Goal: Information Seeking & Learning: Understand process/instructions

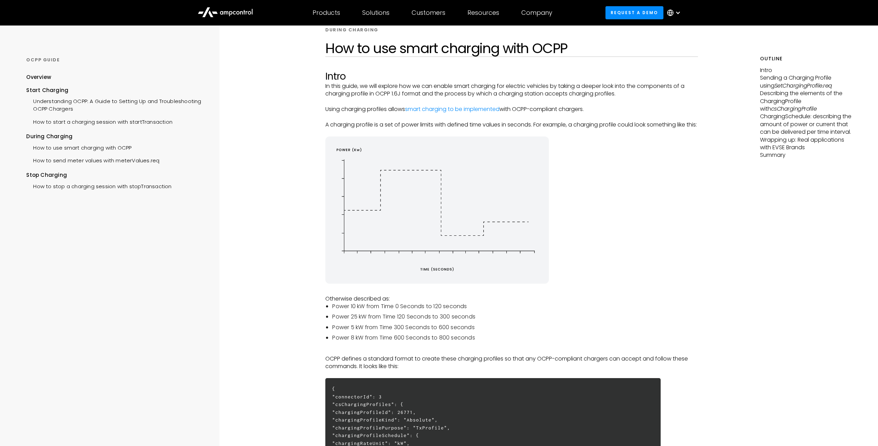
scroll to position [120, 0]
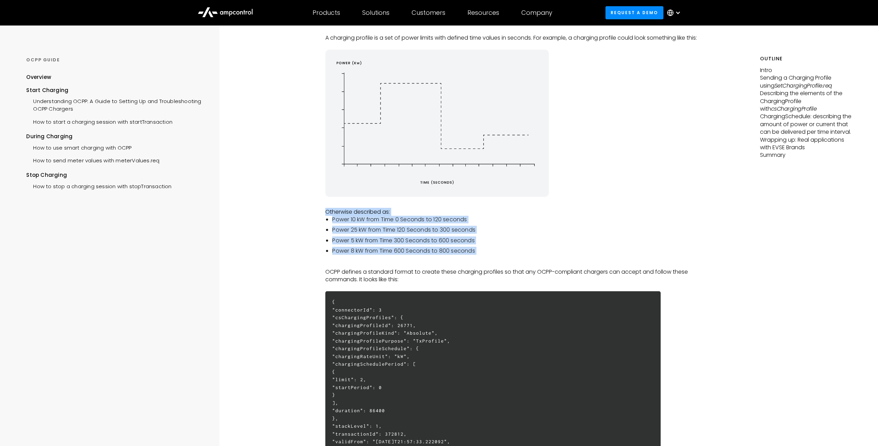
drag, startPoint x: 323, startPoint y: 221, endPoint x: 501, endPoint y: 265, distance: 183.8
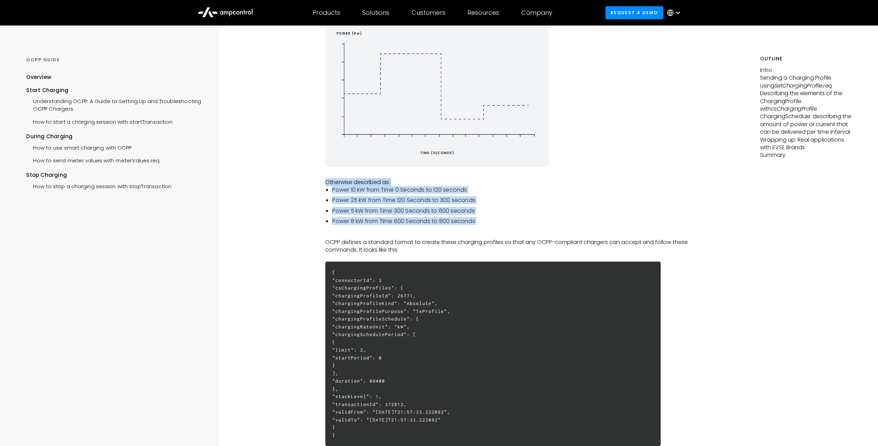
scroll to position [156, 0]
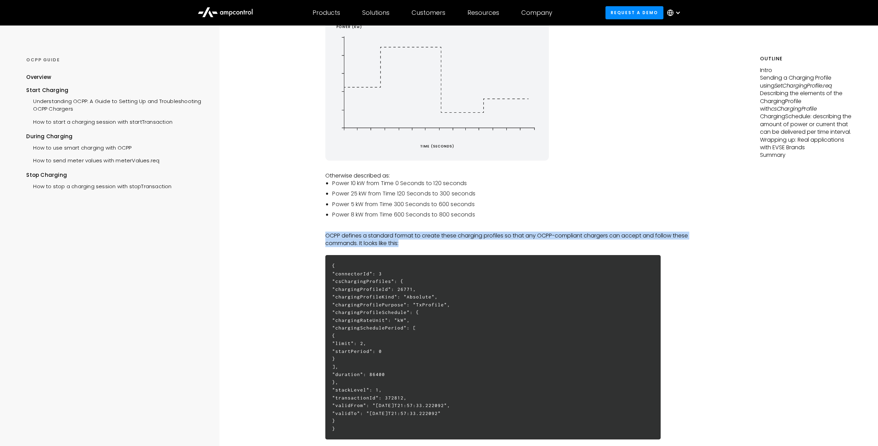
drag, startPoint x: 325, startPoint y: 243, endPoint x: 729, endPoint y: 252, distance: 403.9
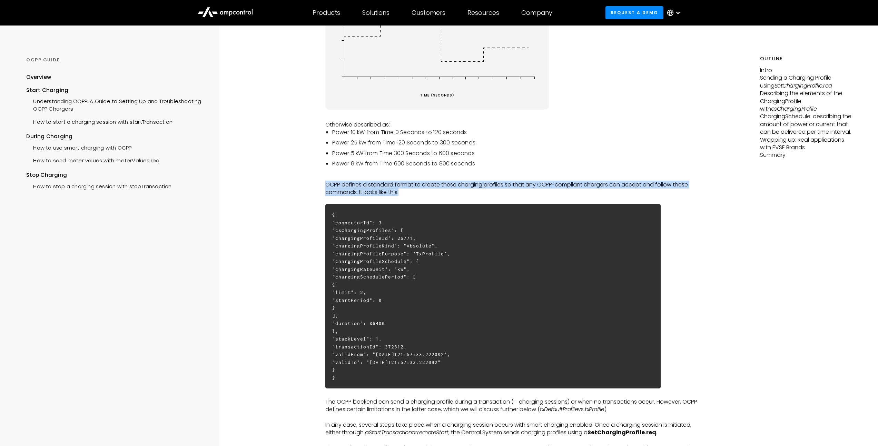
scroll to position [209, 0]
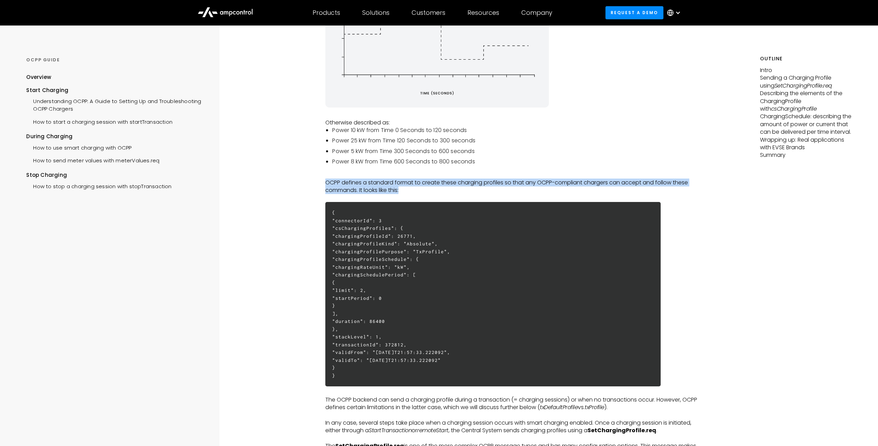
drag, startPoint x: 497, startPoint y: 371, endPoint x: 262, endPoint y: 360, distance: 235.8
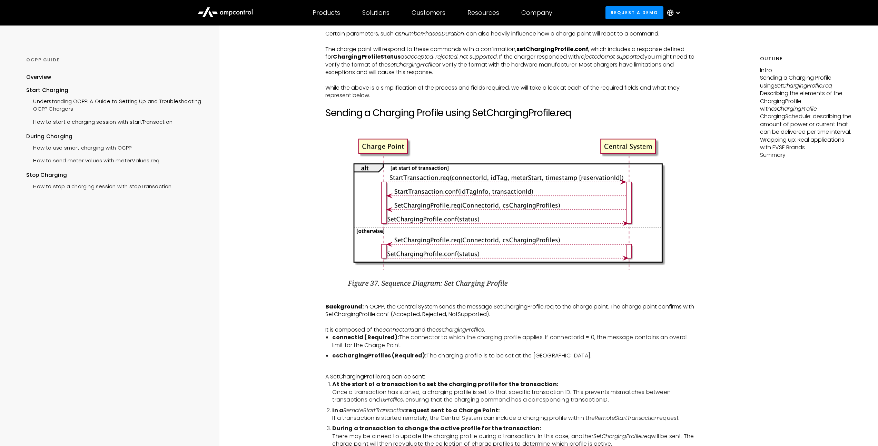
scroll to position [725, 0]
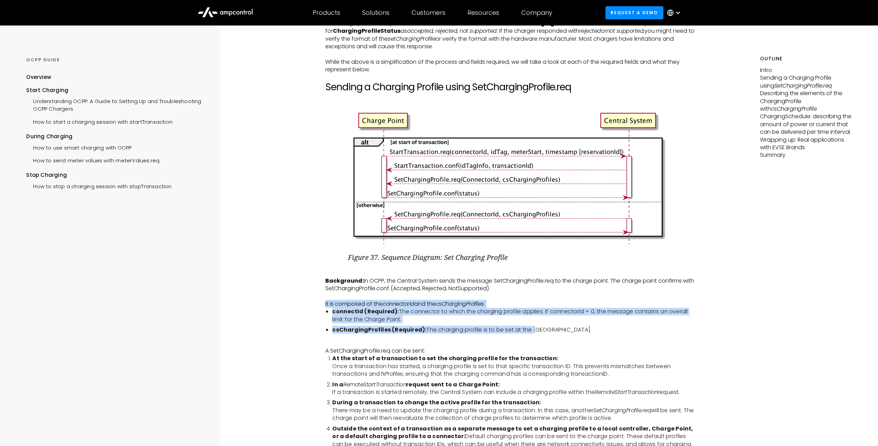
drag, startPoint x: 356, startPoint y: 306, endPoint x: 530, endPoint y: 338, distance: 177.8
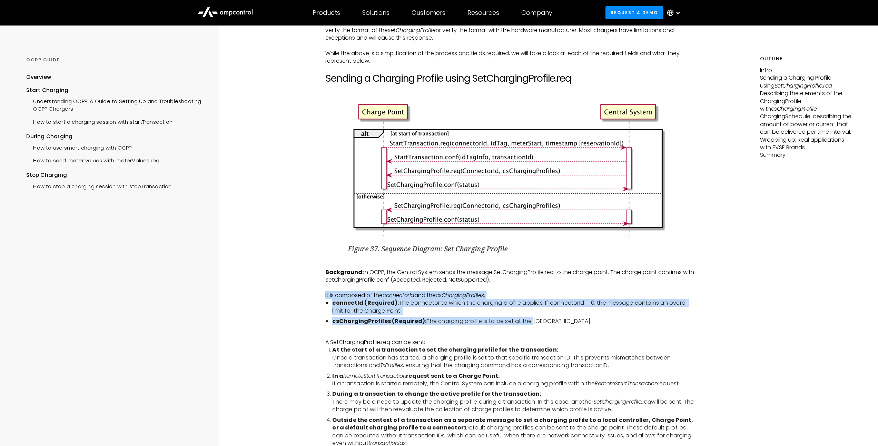
scroll to position [781, 0]
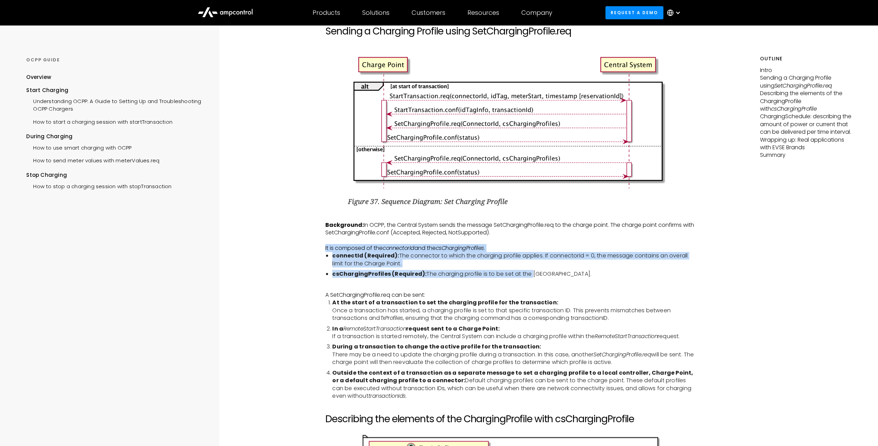
drag, startPoint x: 336, startPoint y: 311, endPoint x: 554, endPoint y: 336, distance: 219.3
click at [554, 336] on ol "At the start of a transaction to set the charging profile for the transaction: …" at bounding box center [511, 349] width 372 height 101
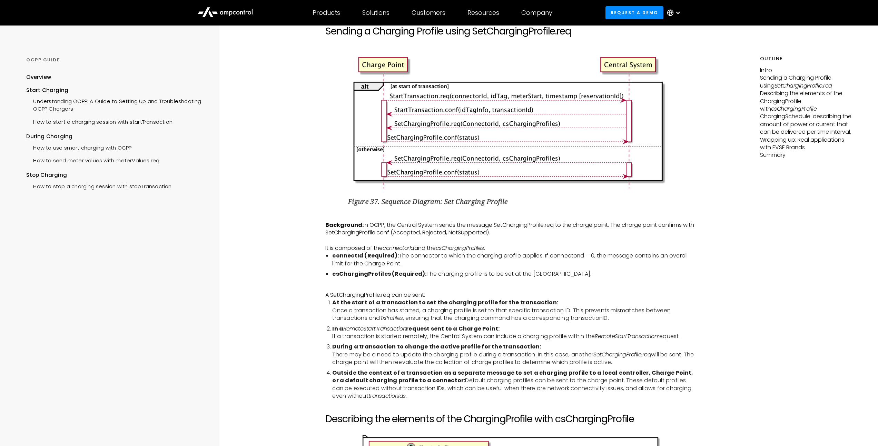
click at [311, 351] on div "DURING CHARGING How to use smart charging with OCPP Intro In this guide, we wil…" at bounding box center [511, 438] width 496 height 2387
click at [380, 333] on em "RemoteStartTransaction" at bounding box center [374, 329] width 63 height 8
drag, startPoint x: 329, startPoint y: 301, endPoint x: 426, endPoint y: 300, distance: 96.2
click at [426, 299] on p "A SetChargingProfile.req can be sent:" at bounding box center [511, 295] width 372 height 8
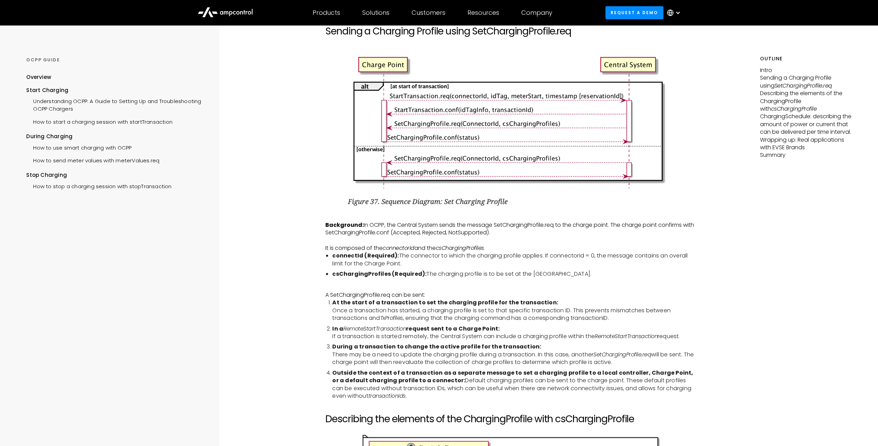
click at [423, 319] on li "At the start of a transaction to set the charging profile for the transaction: …" at bounding box center [515, 310] width 366 height 23
drag, startPoint x: 340, startPoint y: 336, endPoint x: 433, endPoint y: 344, distance: 94.1
click at [433, 341] on li "In a RemoteStartTransaction request sent to a Charge Point: If a transaction is…" at bounding box center [515, 333] width 366 height 16
click at [347, 366] on li "During a transaction to change the active profile for the transaction: There ma…" at bounding box center [515, 354] width 366 height 23
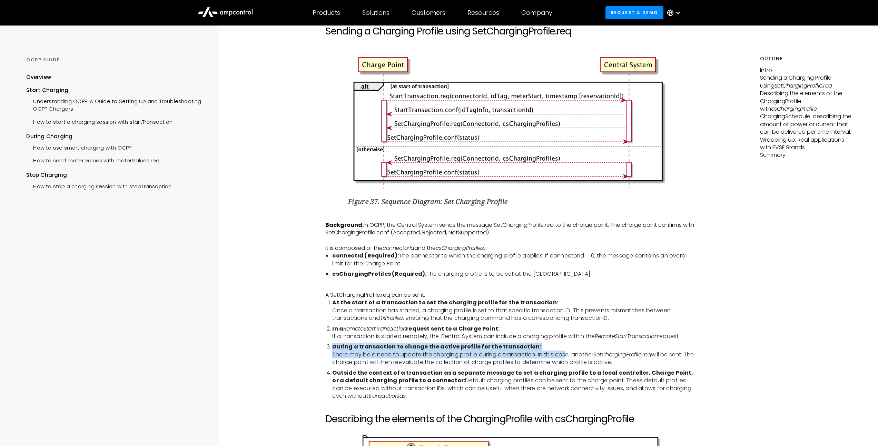
drag, startPoint x: 408, startPoint y: 352, endPoint x: 567, endPoint y: 360, distance: 159.9
click at [567, 360] on li "During a transaction to change the active profile for the transaction: There ma…" at bounding box center [515, 354] width 366 height 23
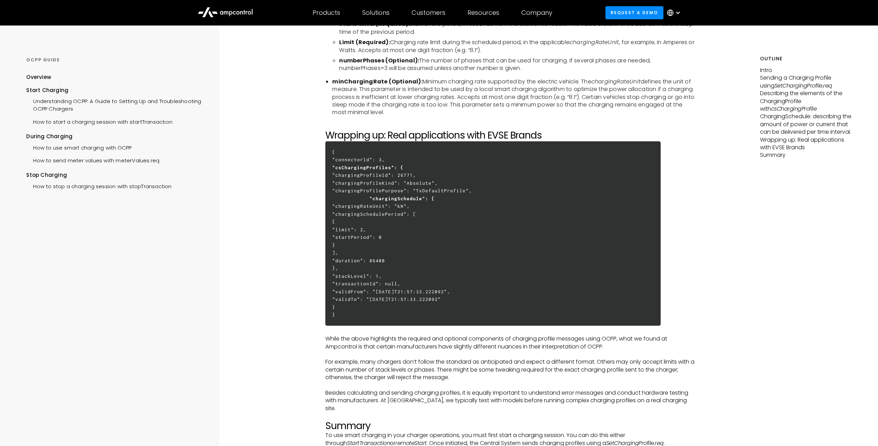
scroll to position [1876, 0]
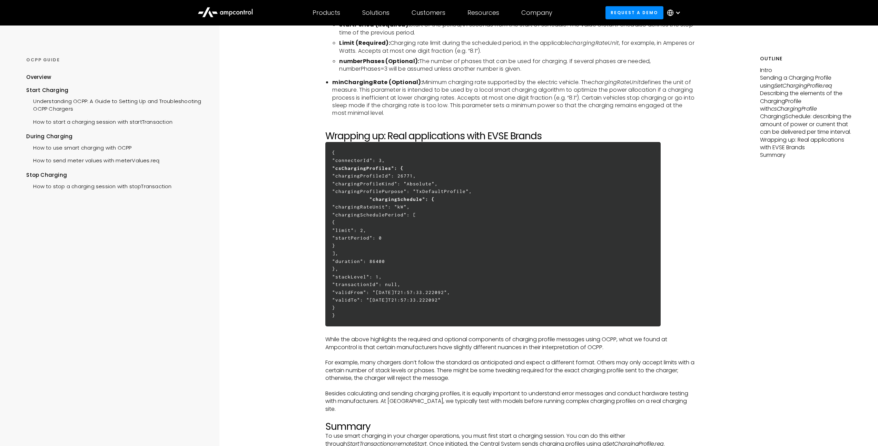
drag, startPoint x: 352, startPoint y: 335, endPoint x: 410, endPoint y: 242, distance: 109.4
click at [410, 242] on h6 "{ "connectorId": 3, "csChargingProfiles": { "chargingProfileId": 26771, "chargi…" at bounding box center [492, 234] width 335 height 185
click at [485, 258] on h6 "{ "connectorId": 3, "csChargingProfiles": { "chargingProfileId": 26771, "chargi…" at bounding box center [492, 234] width 335 height 185
click at [438, 231] on h6 "{ "connectorId": 3, "csChargingProfiles": { "chargingProfileId": 26771, "chargi…" at bounding box center [492, 234] width 335 height 185
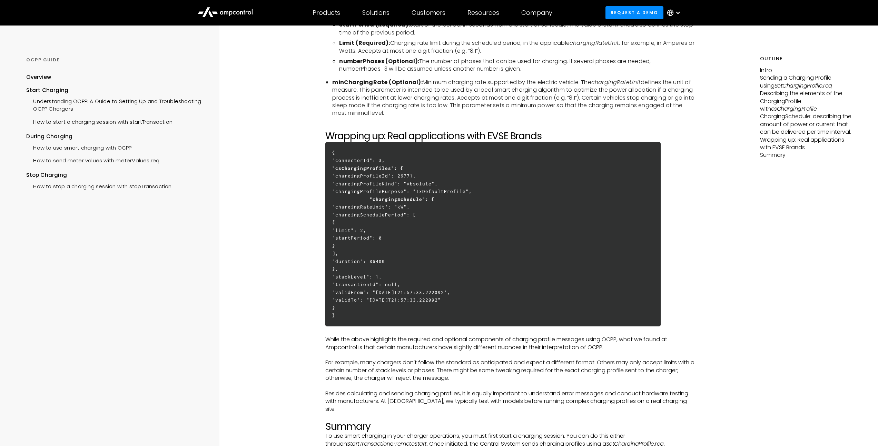
click at [387, 298] on h6 "{ "connectorId": 3, "csChargingProfiles": { "chargingProfileId": 26771, "chargi…" at bounding box center [492, 234] width 335 height 185
click at [458, 197] on h6 "{ "connectorId": 3, "csChargingProfiles": { "chargingProfileId": 26771, "chargi…" at bounding box center [492, 234] width 335 height 185
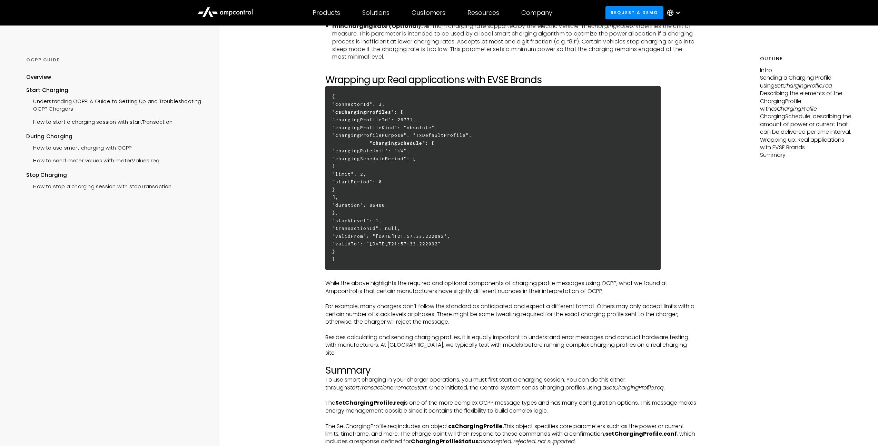
scroll to position [1914, 0]
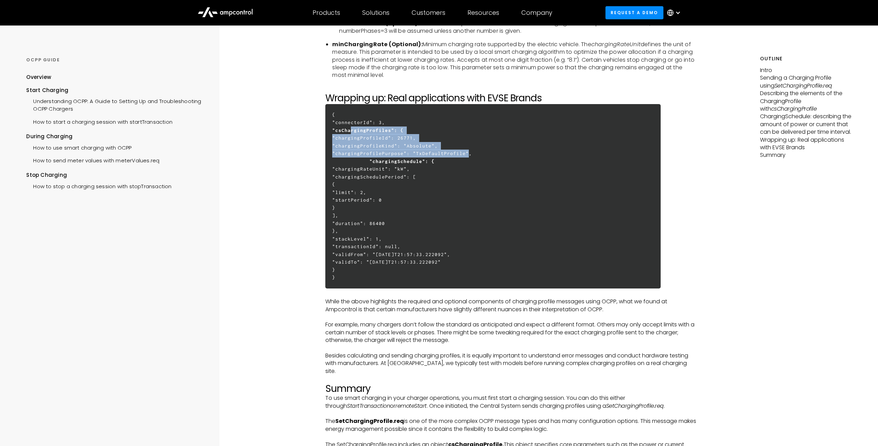
drag, startPoint x: 372, startPoint y: 153, endPoint x: 458, endPoint y: 160, distance: 86.1
click at [457, 164] on h6 "{ "connectorId": 3, "csChargingProfiles": { "chargingProfileId": 26771, "chargi…" at bounding box center [492, 196] width 335 height 185
drag, startPoint x: 489, startPoint y: 181, endPoint x: 478, endPoint y: 215, distance: 35.6
click at [489, 181] on h6 "{ "connectorId": 3, "csChargingProfiles": { "chargingProfileId": 26771, "chargi…" at bounding box center [492, 196] width 335 height 185
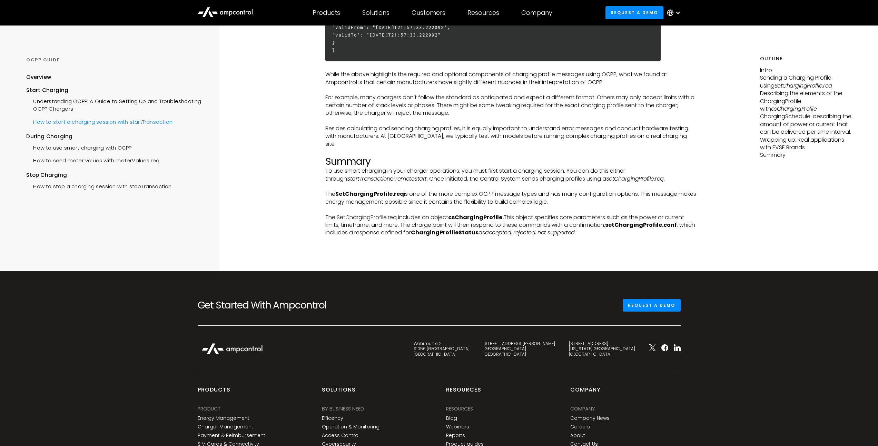
click at [62, 121] on div "How to start a charging session with startTransaction" at bounding box center [99, 120] width 146 height 13
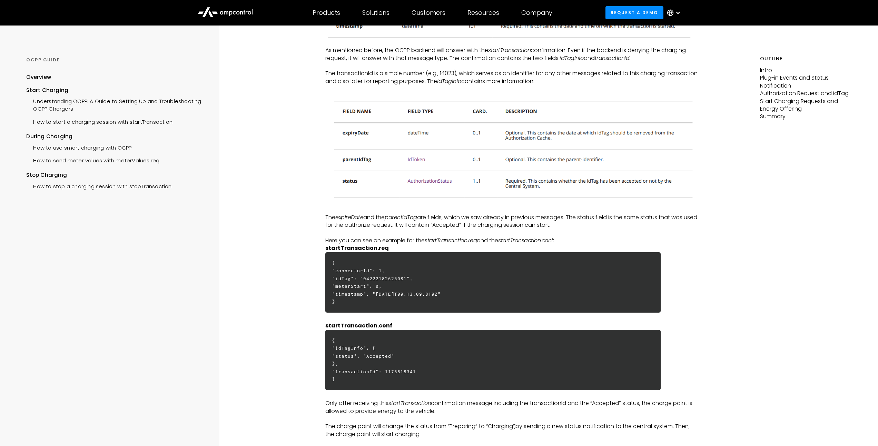
scroll to position [1652, 0]
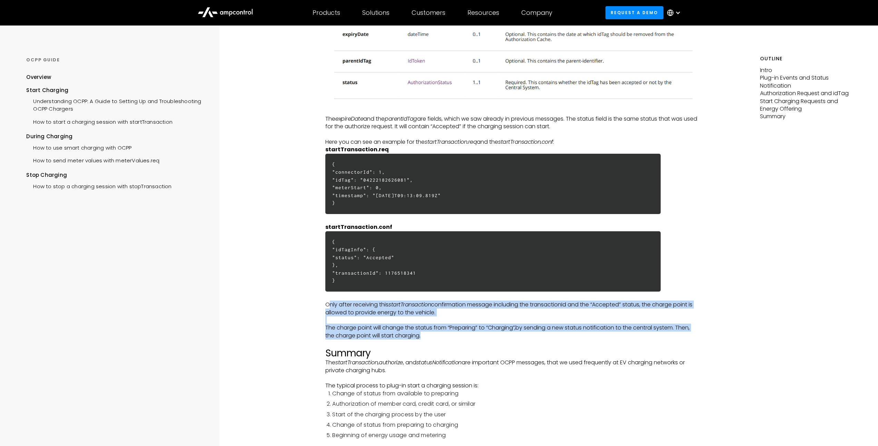
drag, startPoint x: 359, startPoint y: 302, endPoint x: 425, endPoint y: 336, distance: 73.4
